Goal: Information Seeking & Learning: Learn about a topic

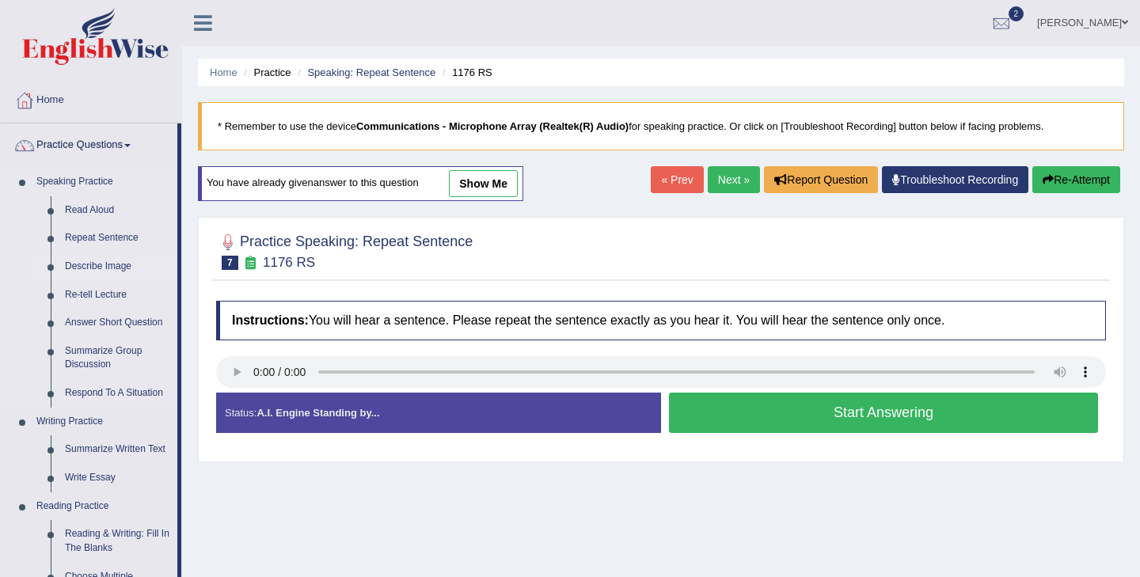
click at [104, 264] on link "Describe Image" at bounding box center [118, 267] width 120 height 28
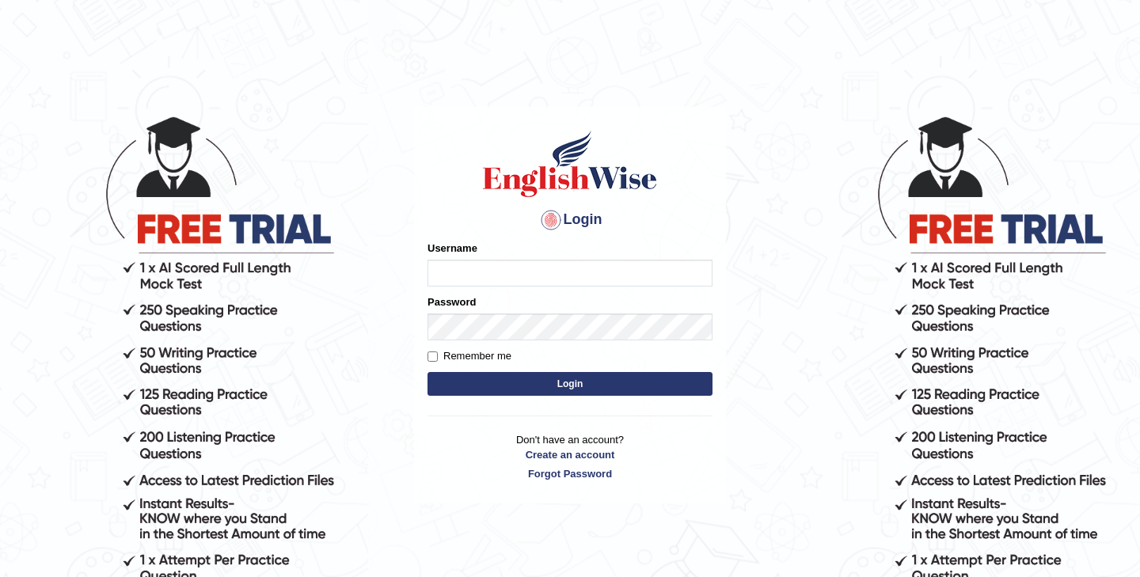
type input "ireen_parramatta"
click at [624, 386] on button "Login" at bounding box center [569, 384] width 285 height 24
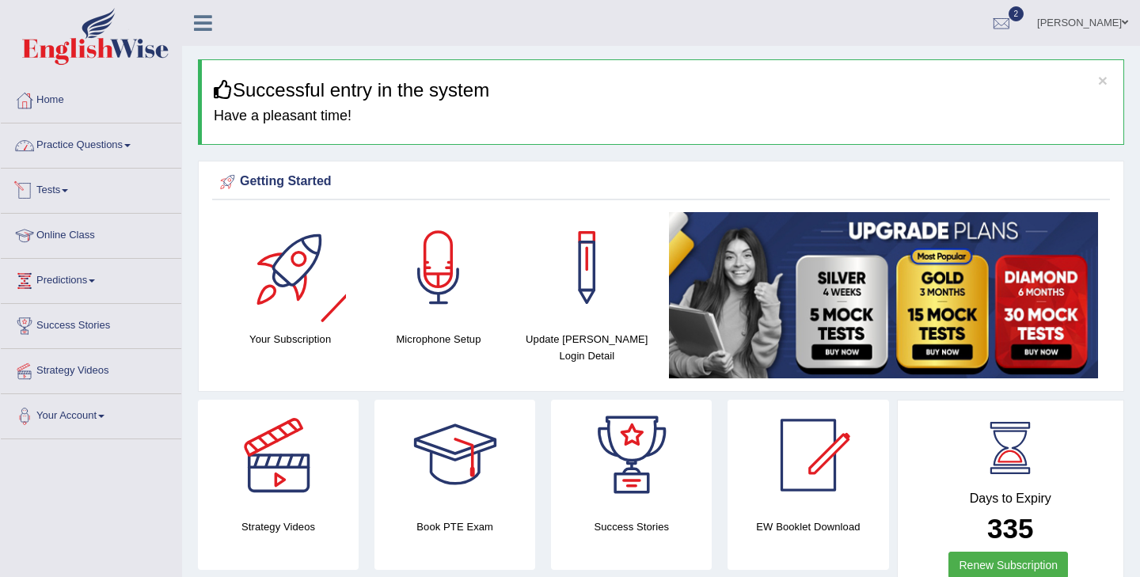
click at [79, 146] on link "Practice Questions" at bounding box center [91, 143] width 180 height 40
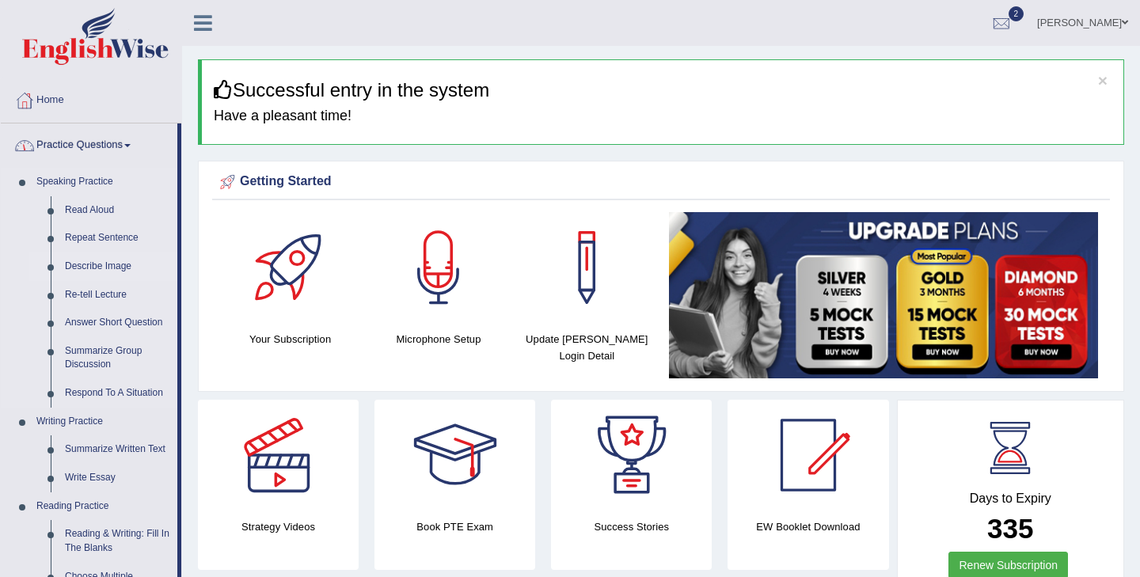
click at [118, 275] on link "Describe Image" at bounding box center [118, 267] width 120 height 28
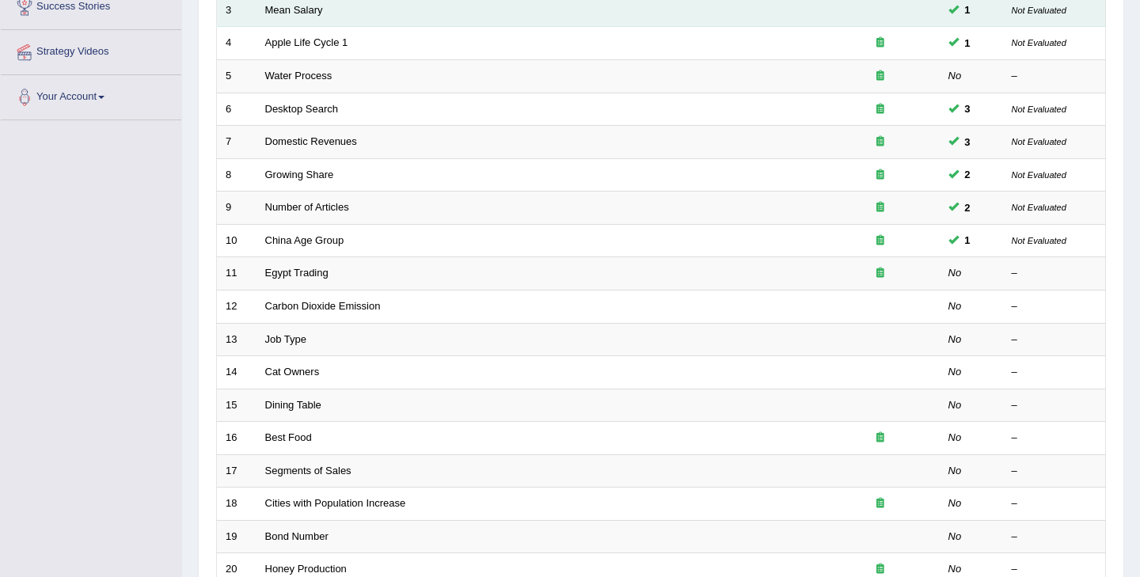
scroll to position [154, 0]
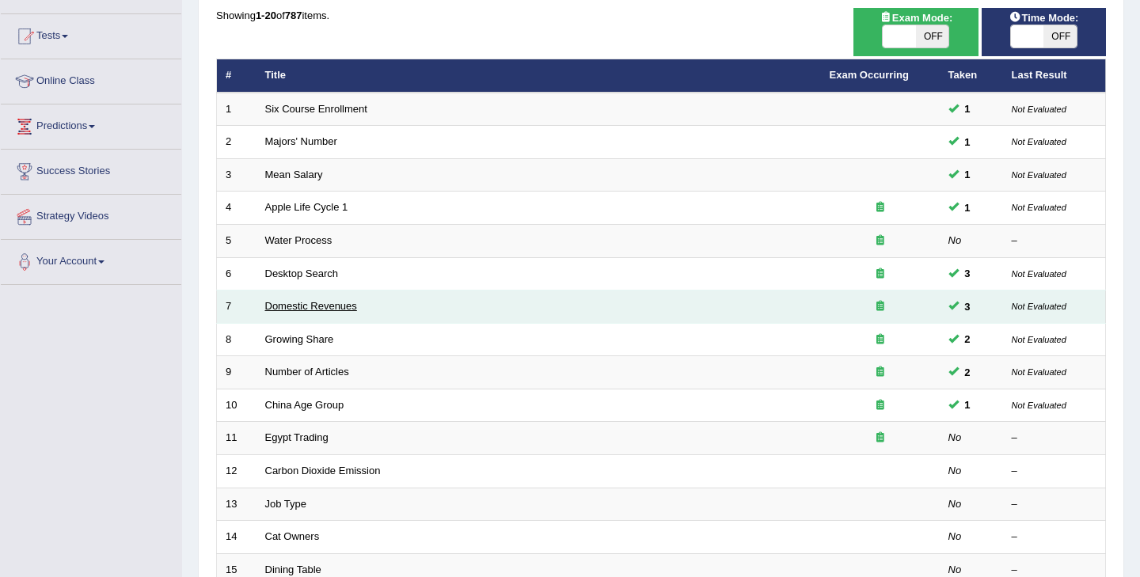
click at [325, 302] on link "Domestic Revenues" at bounding box center [311, 306] width 92 height 12
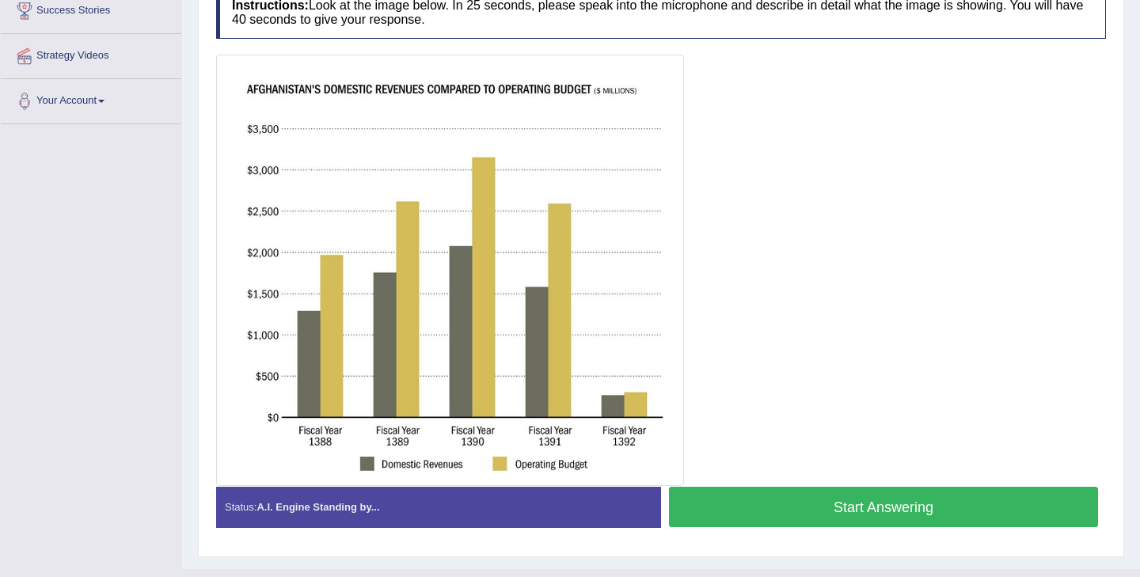
scroll to position [317, 0]
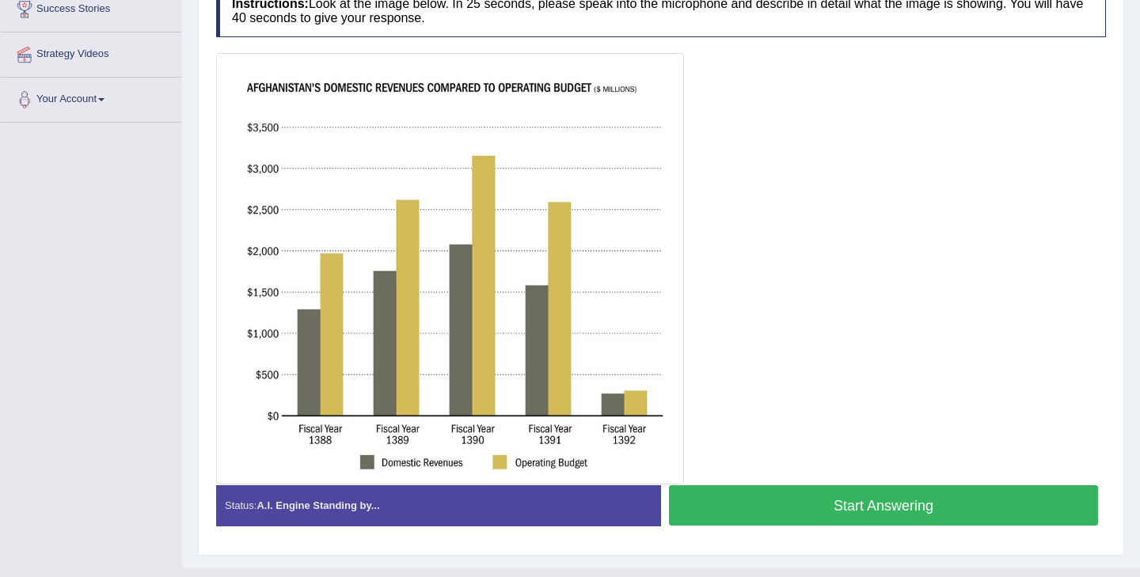
click at [550, 196] on img at bounding box center [450, 269] width 460 height 424
click at [918, 506] on button "Start Answering" at bounding box center [883, 505] width 429 height 40
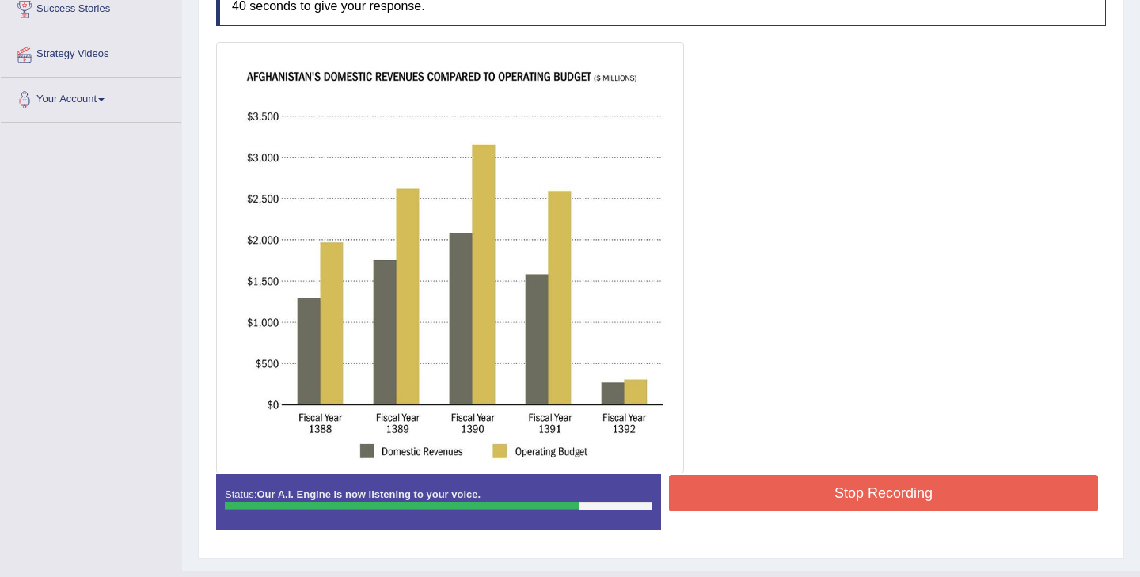
click at [835, 511] on button "Stop Recording" at bounding box center [883, 493] width 429 height 36
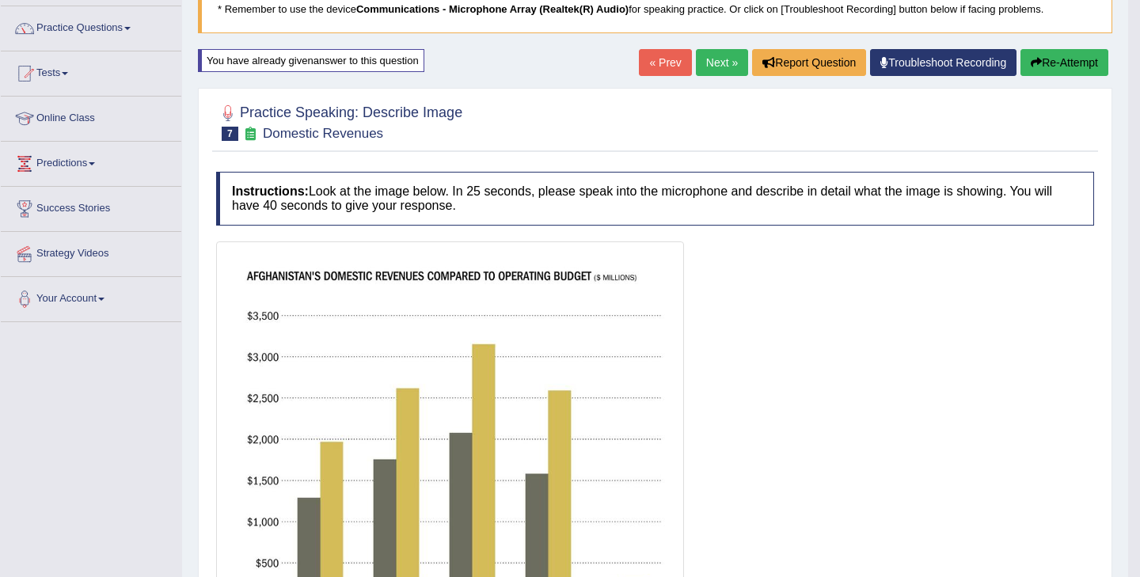
scroll to position [116, 0]
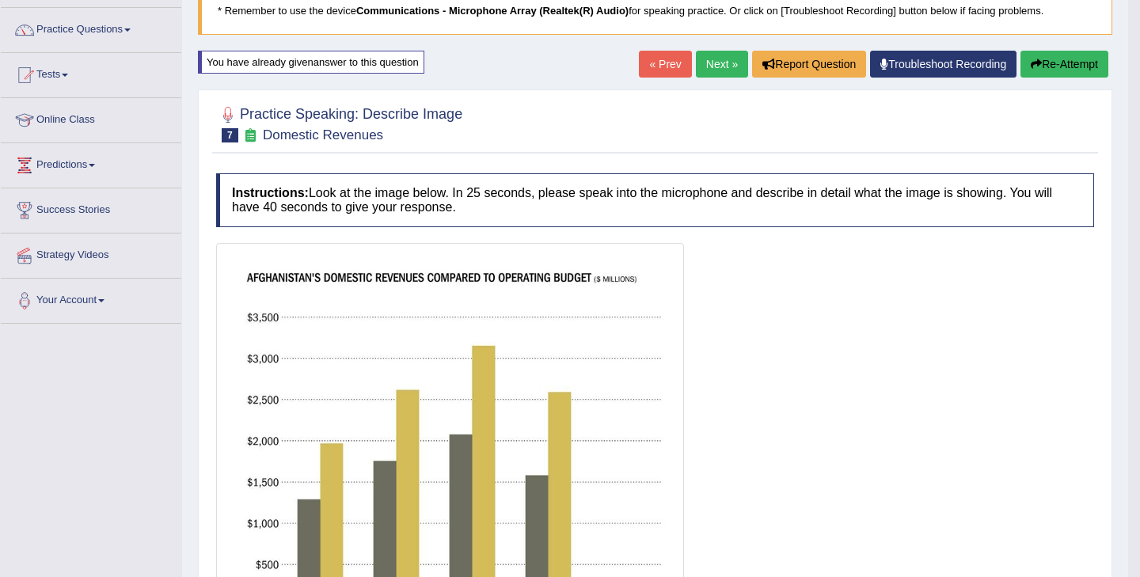
click at [1085, 62] on button "Re-Attempt" at bounding box center [1064, 64] width 88 height 27
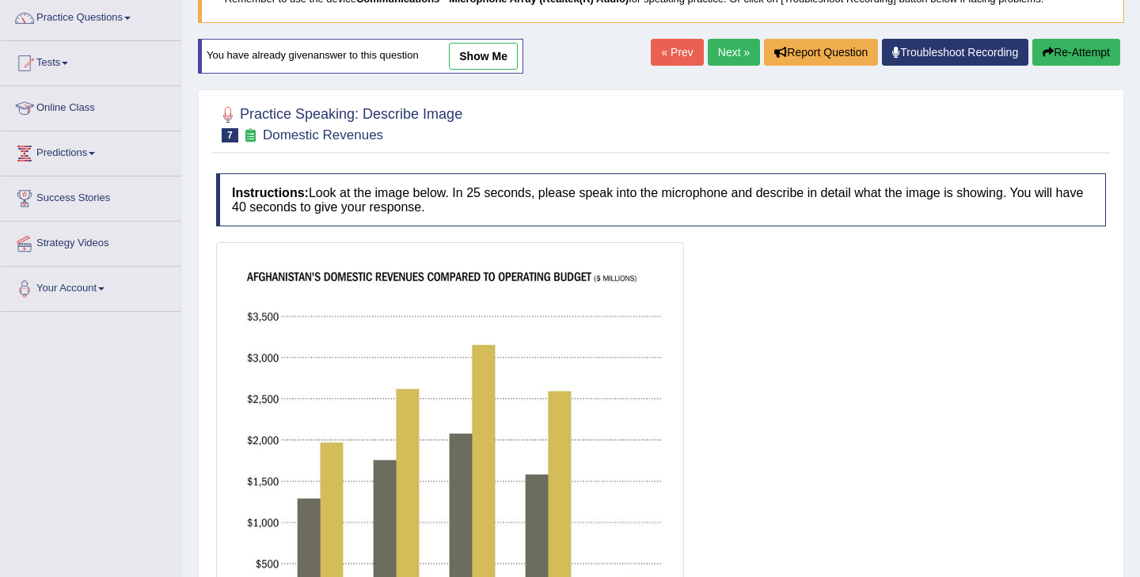
scroll to position [347, 0]
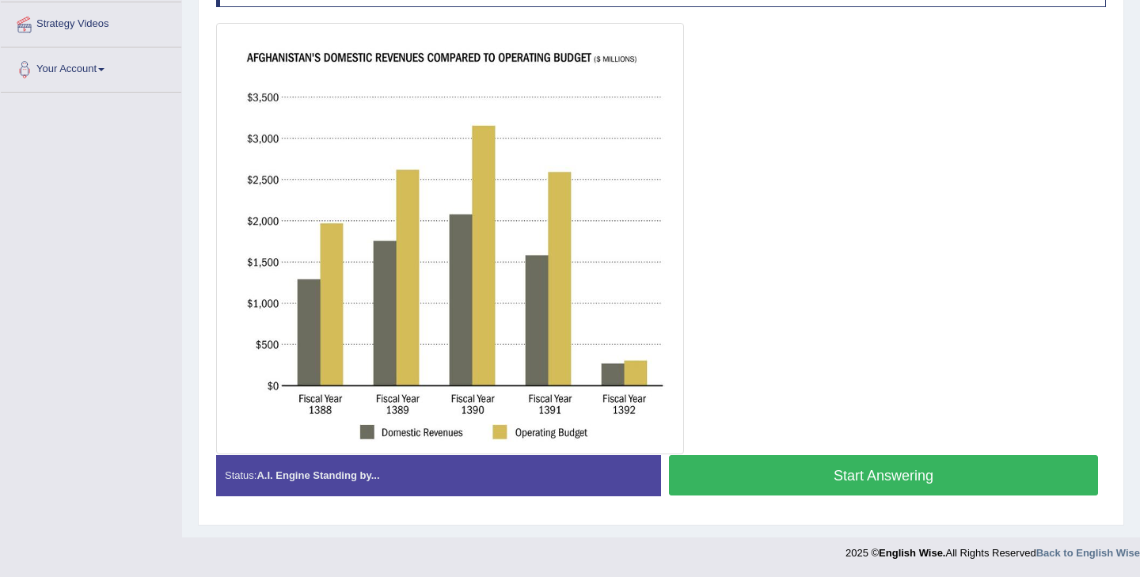
click at [812, 483] on button "Start Answering" at bounding box center [883, 475] width 429 height 40
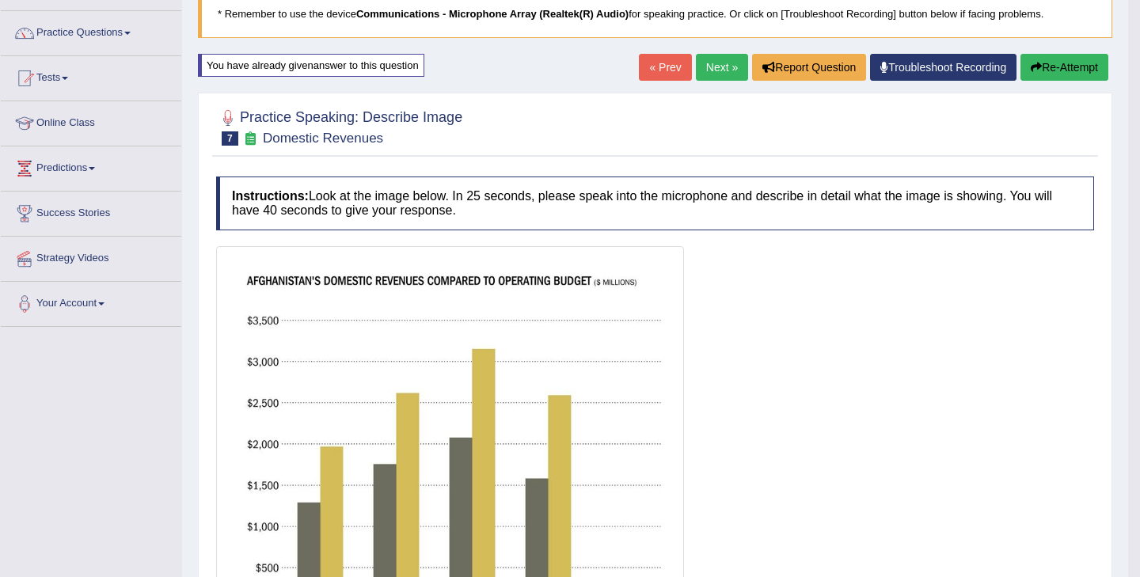
scroll to position [0, 0]
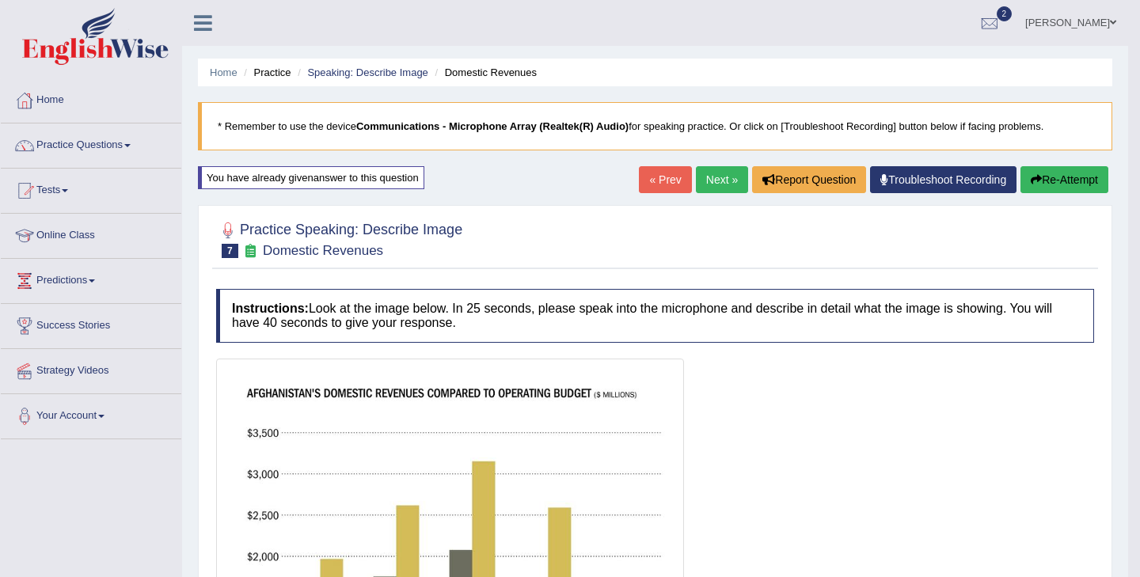
click at [716, 181] on link "Next »" at bounding box center [722, 179] width 52 height 27
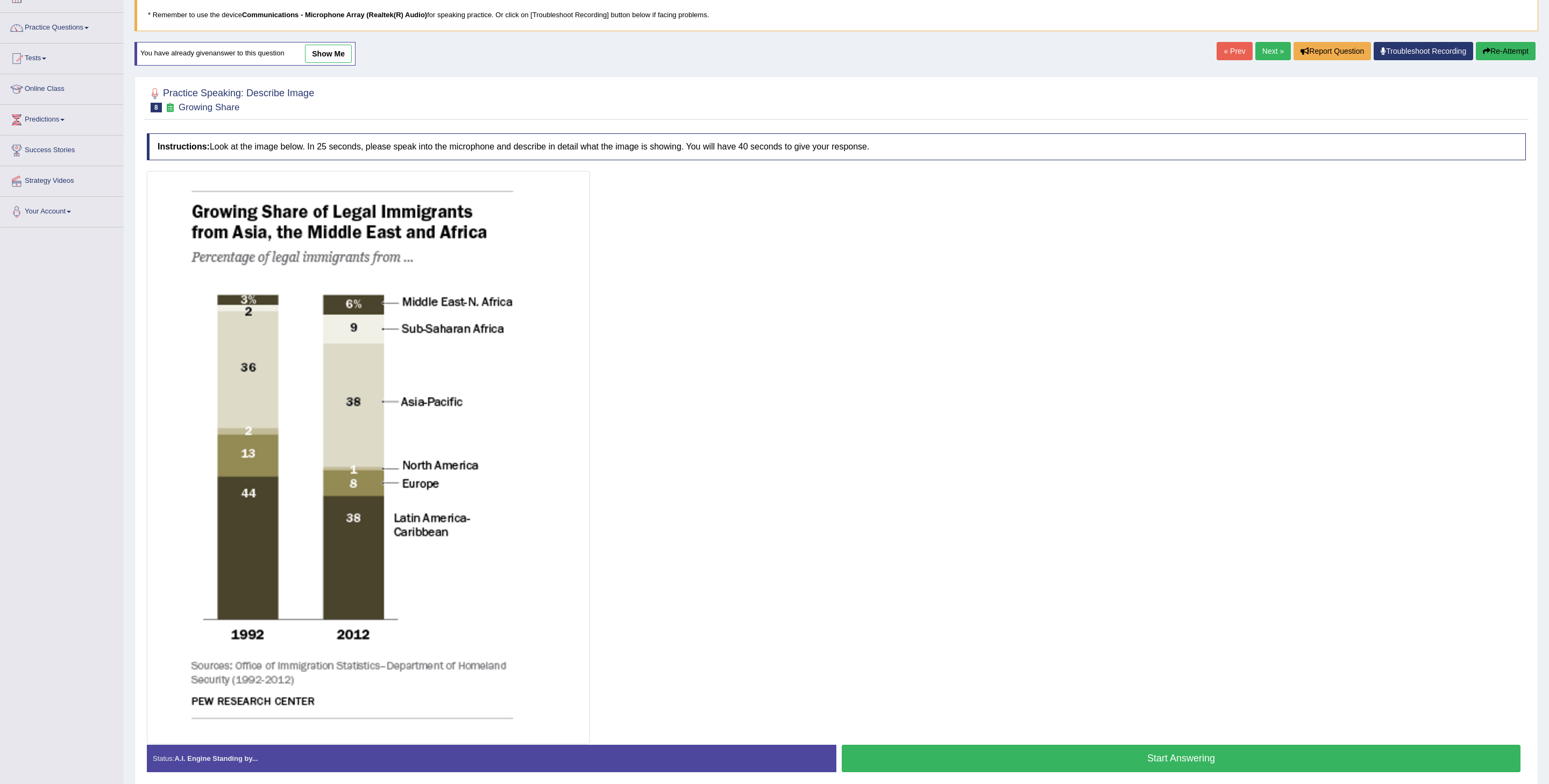
scroll to position [107, 0]
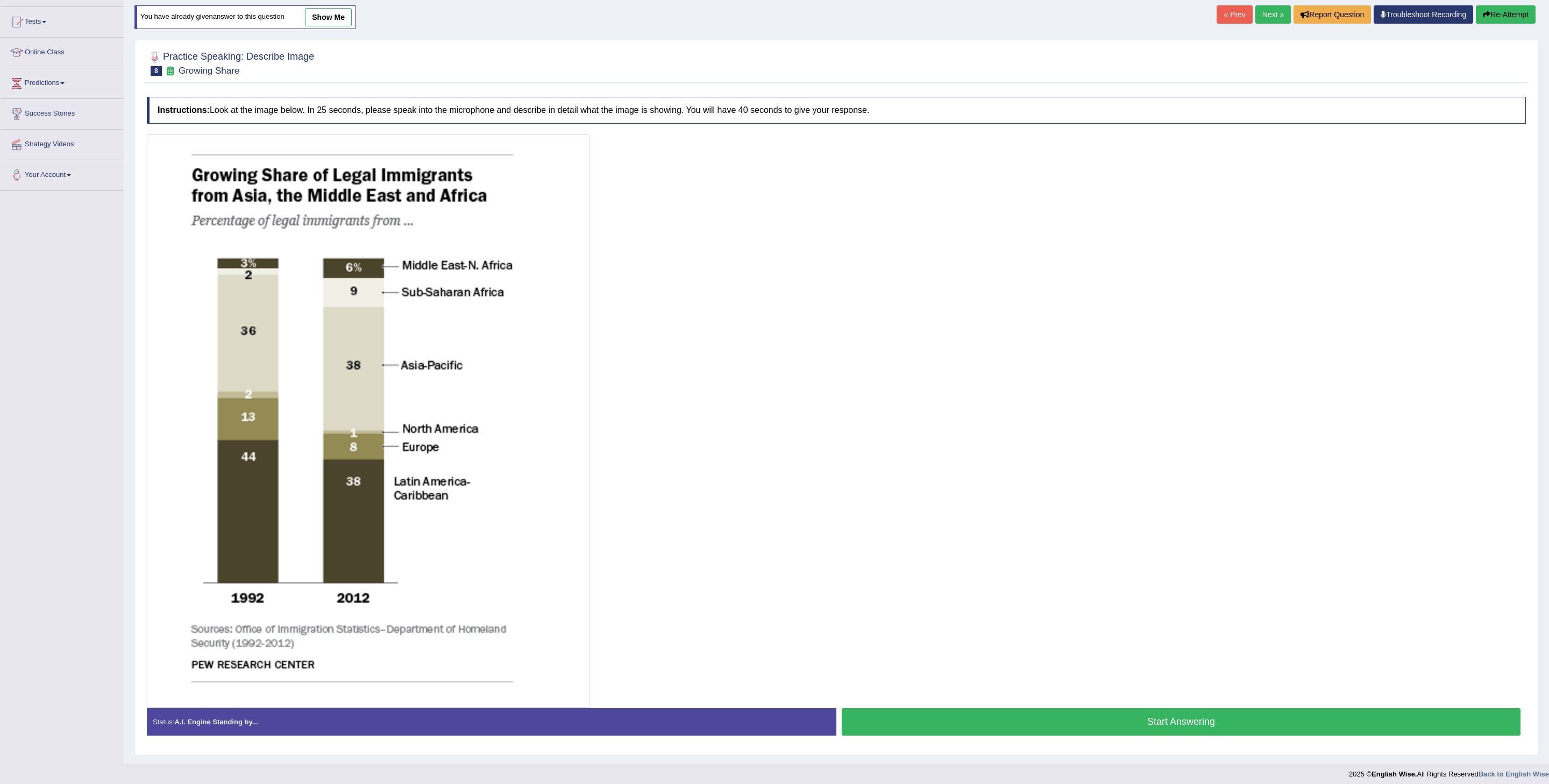
click at [774, 391] on button "Start Answering" at bounding box center [1181, 722] width 679 height 27
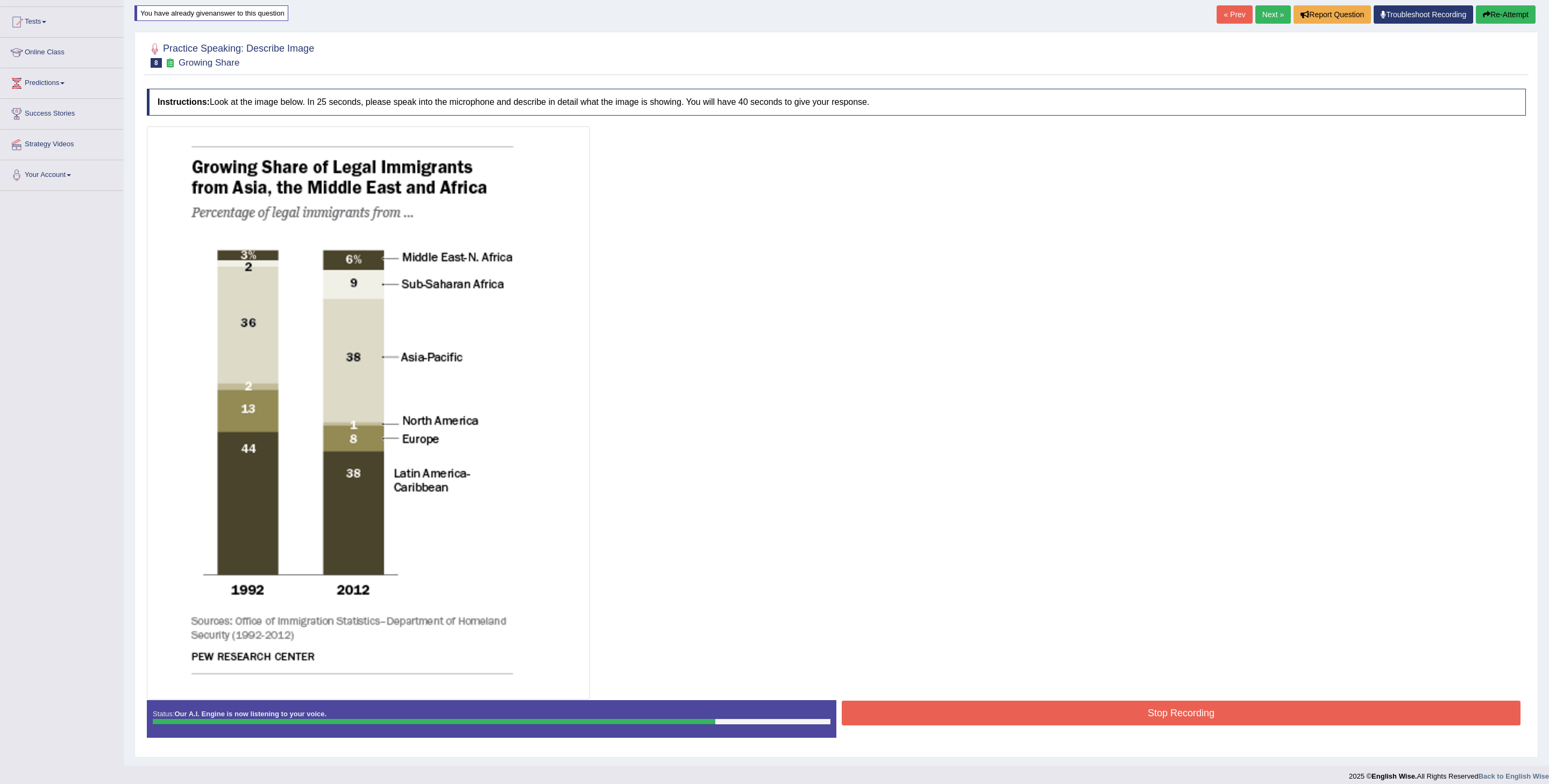
click at [774, 391] on button "Stop Recording" at bounding box center [1181, 713] width 679 height 24
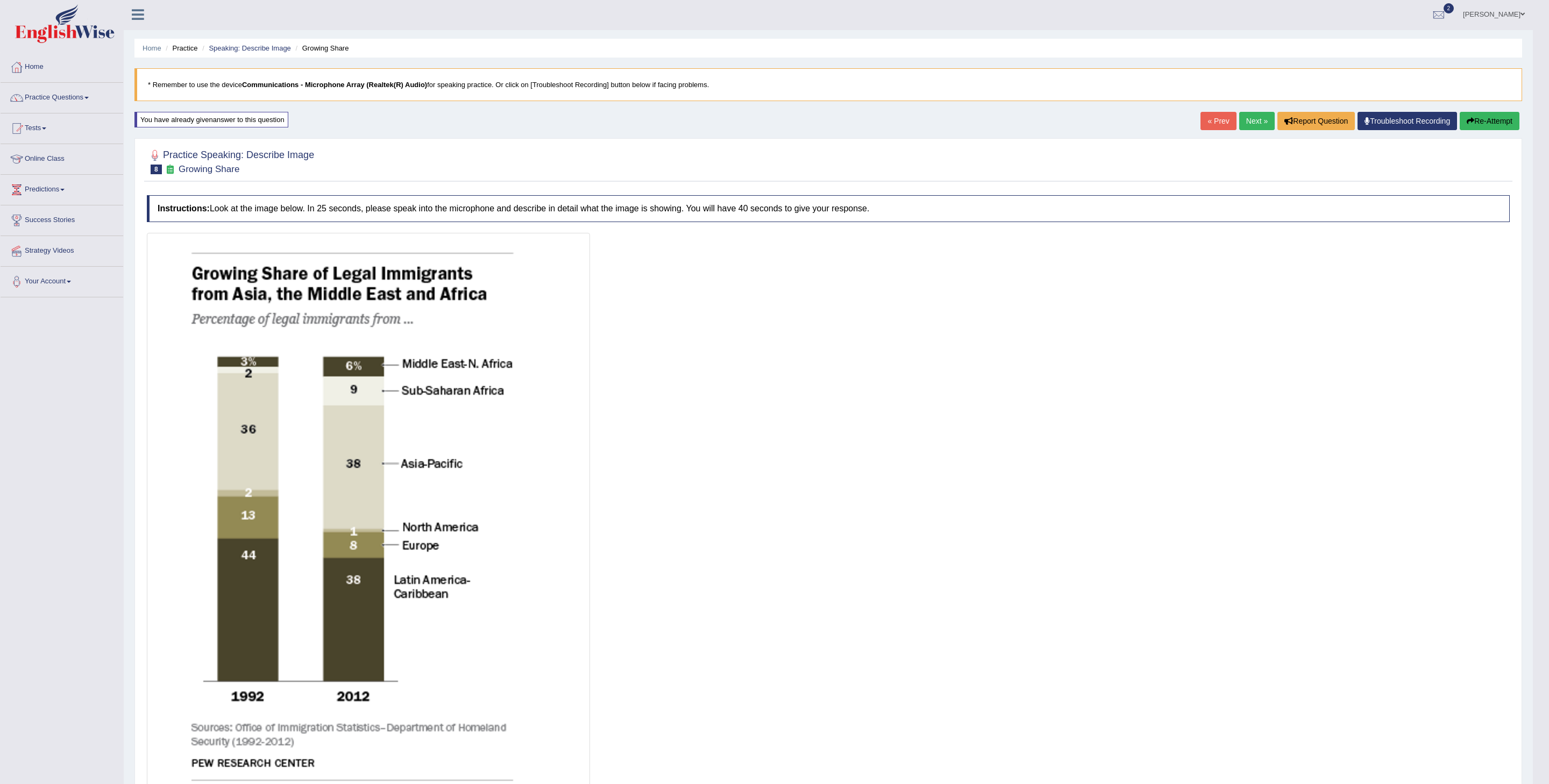
scroll to position [0, 0]
click at [774, 125] on link "Next »" at bounding box center [1257, 122] width 35 height 18
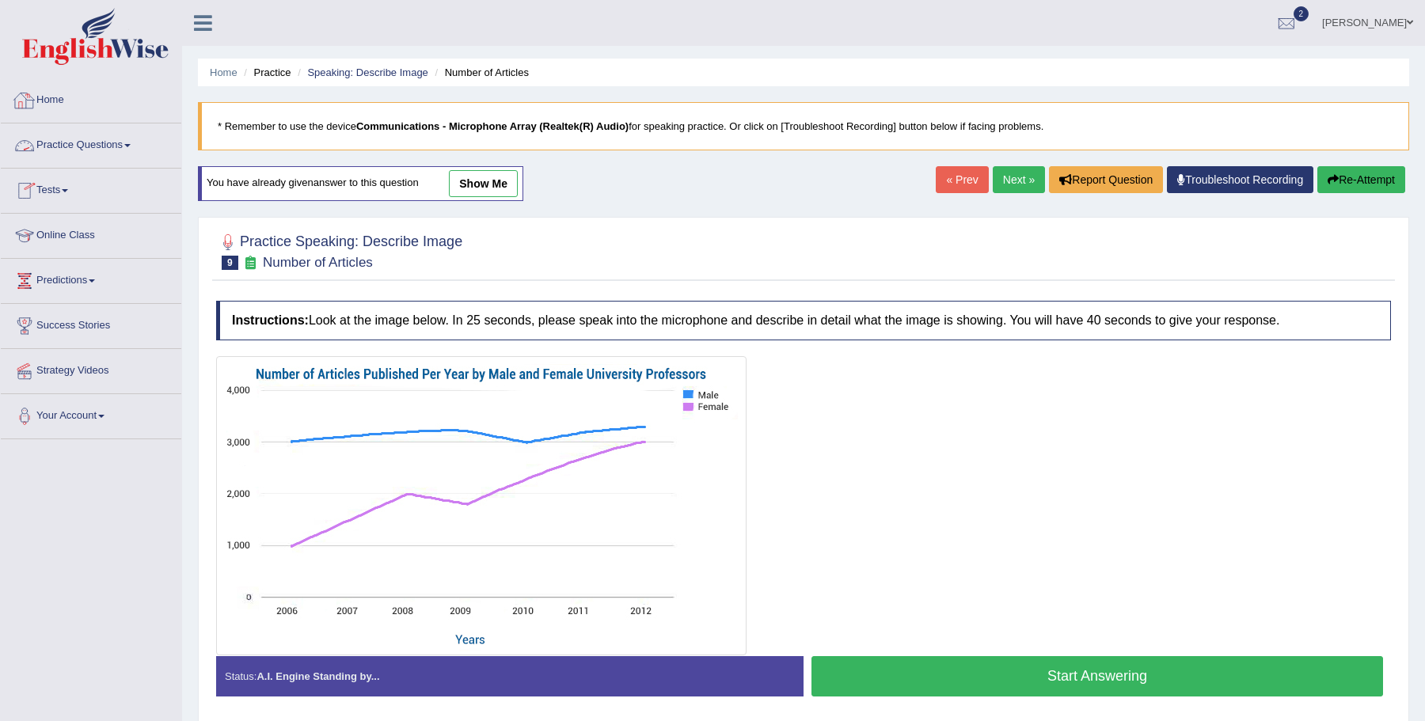
click at [120, 146] on link "Practice Questions" at bounding box center [91, 143] width 180 height 40
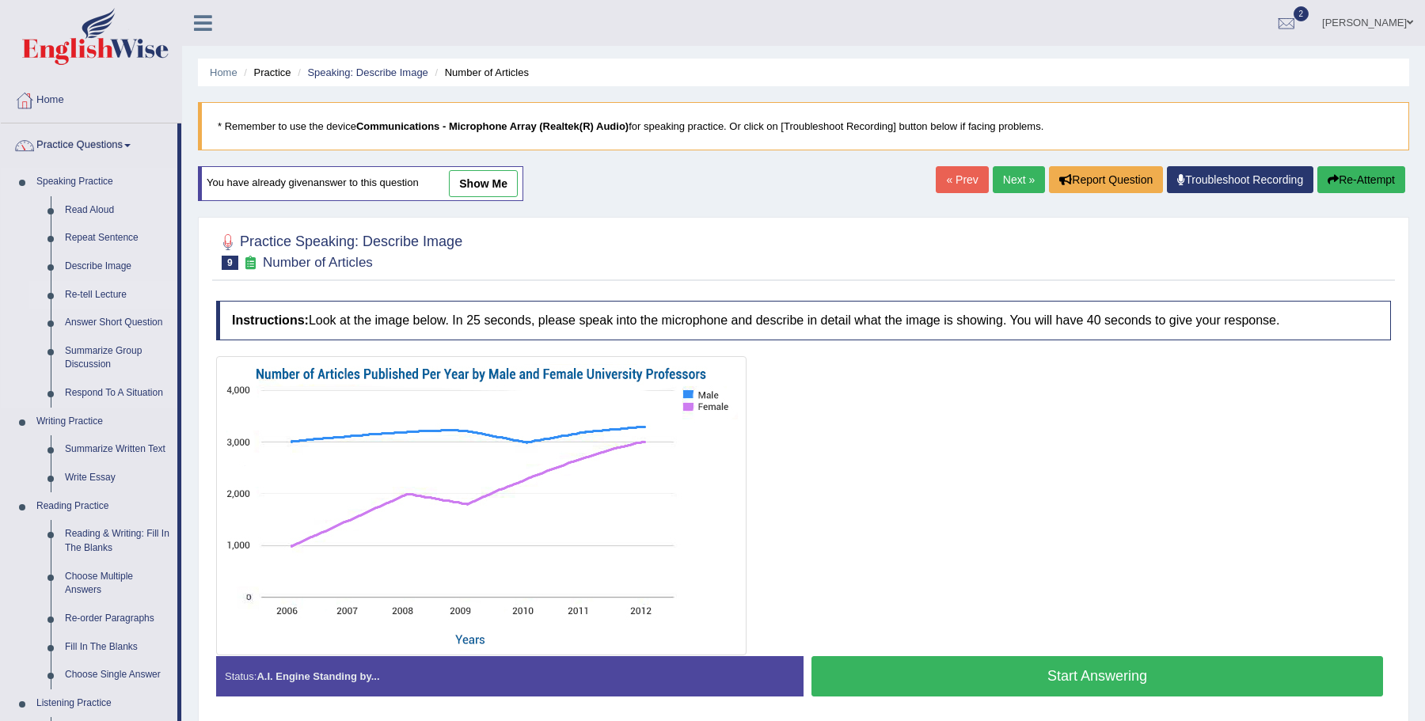
click at [103, 290] on link "Re-tell Lecture" at bounding box center [118, 295] width 120 height 28
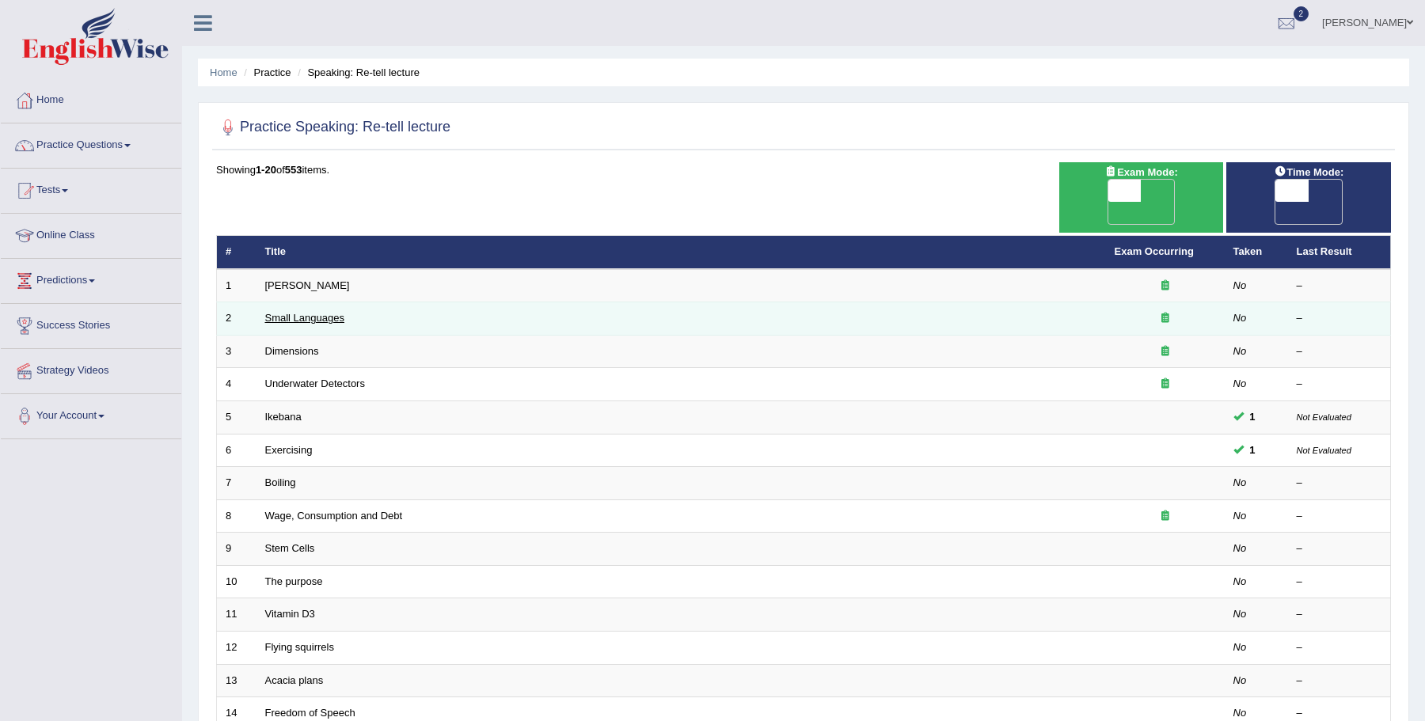
click at [333, 312] on link "Small Languages" at bounding box center [304, 318] width 79 height 12
